Goal: Transaction & Acquisition: Purchase product/service

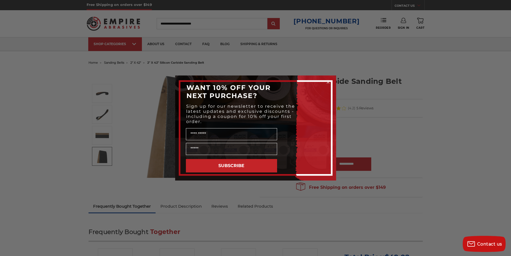
click at [329, 82] on icon "Close dialog" at bounding box center [328, 82] width 2 height 2
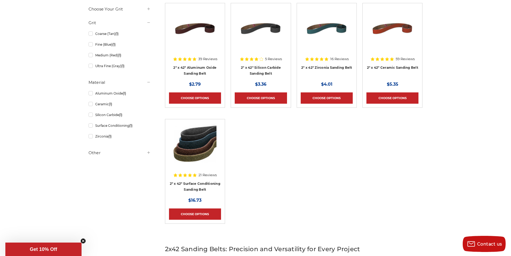
scroll to position [134, 0]
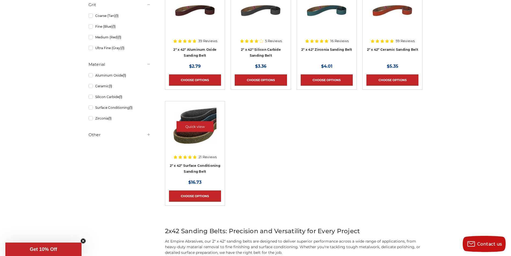
click at [193, 137] on img at bounding box center [195, 126] width 43 height 43
